Goal: Information Seeking & Learning: Learn about a topic

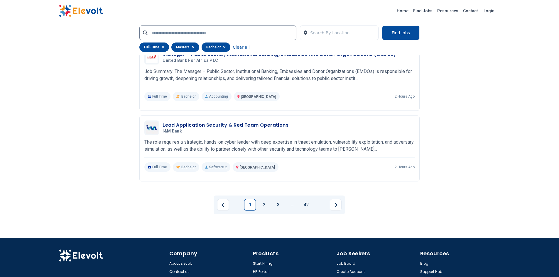
scroll to position [1163, 0]
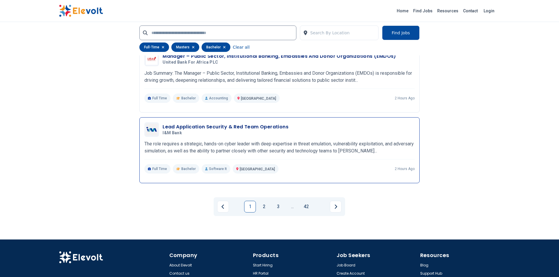
click at [263, 124] on h3 "Lead Application Security & Red Team Operations" at bounding box center [226, 127] width 126 height 7
click at [264, 201] on link "2" at bounding box center [264, 207] width 12 height 12
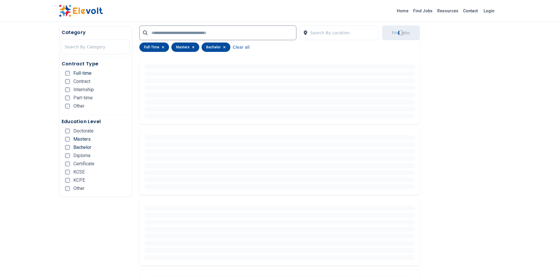
scroll to position [1, 0]
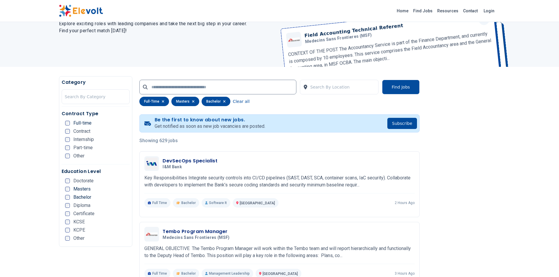
scroll to position [59, 0]
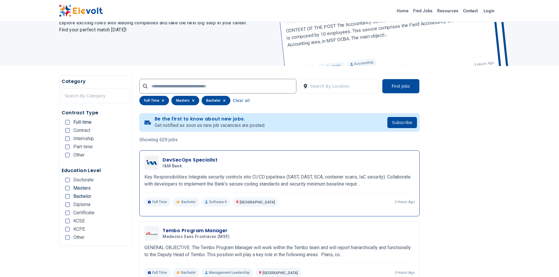
click at [208, 160] on h3 "DevSecOps Specialist" at bounding box center [190, 160] width 55 height 7
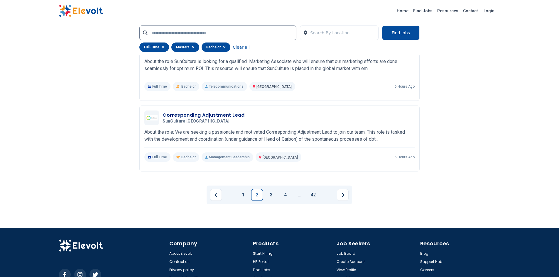
scroll to position [1173, 0]
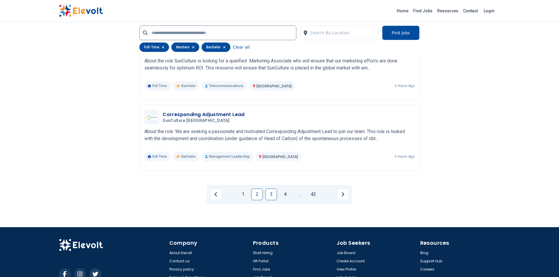
click at [269, 196] on link "3" at bounding box center [271, 195] width 12 height 12
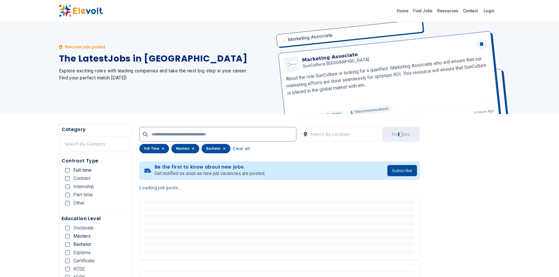
scroll to position [0, 0]
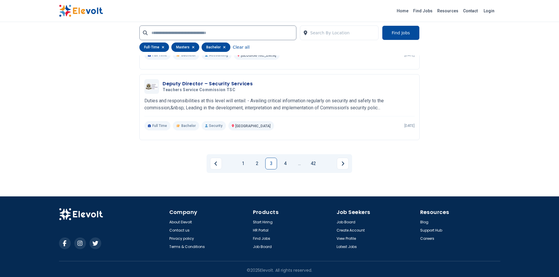
scroll to position [1156, 0]
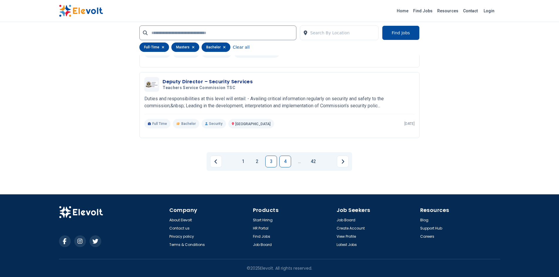
click at [283, 161] on link "4" at bounding box center [285, 162] width 12 height 12
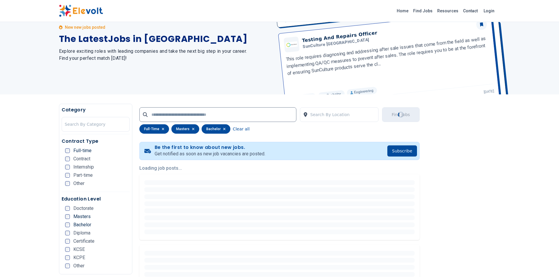
scroll to position [0, 0]
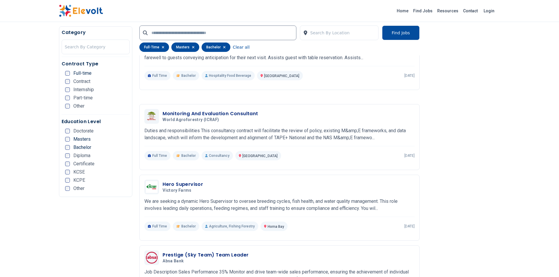
scroll to position [470, 0]
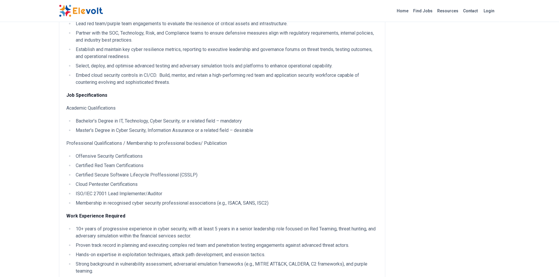
scroll to position [141, 0]
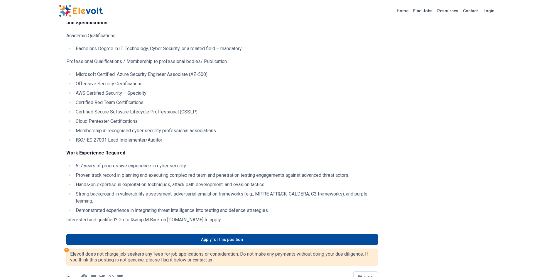
scroll to position [200, 0]
